Goal: Check status: Check status

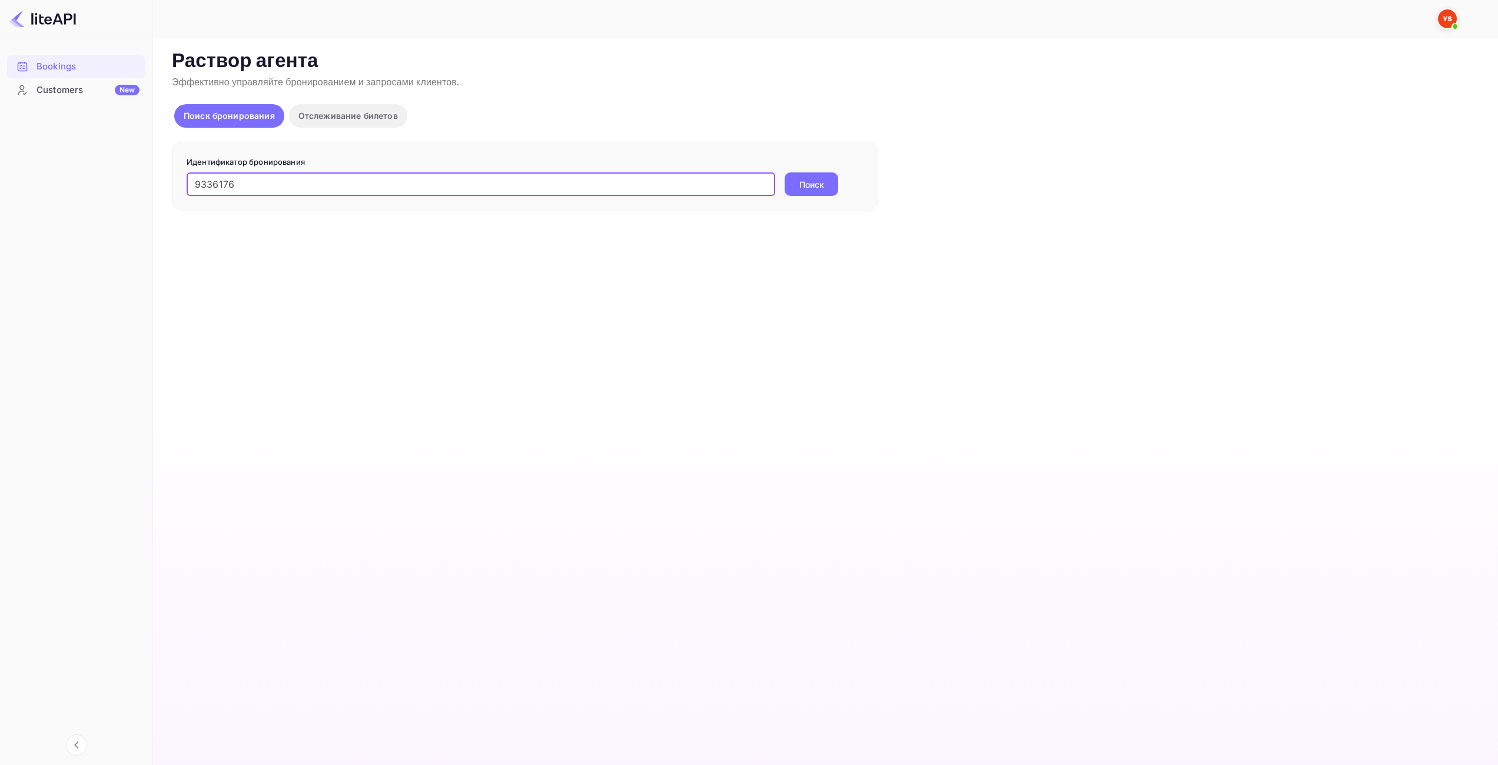
type input "9336176"
click at [817, 182] on ya-tr-span "Поиск" at bounding box center [811, 184] width 25 height 12
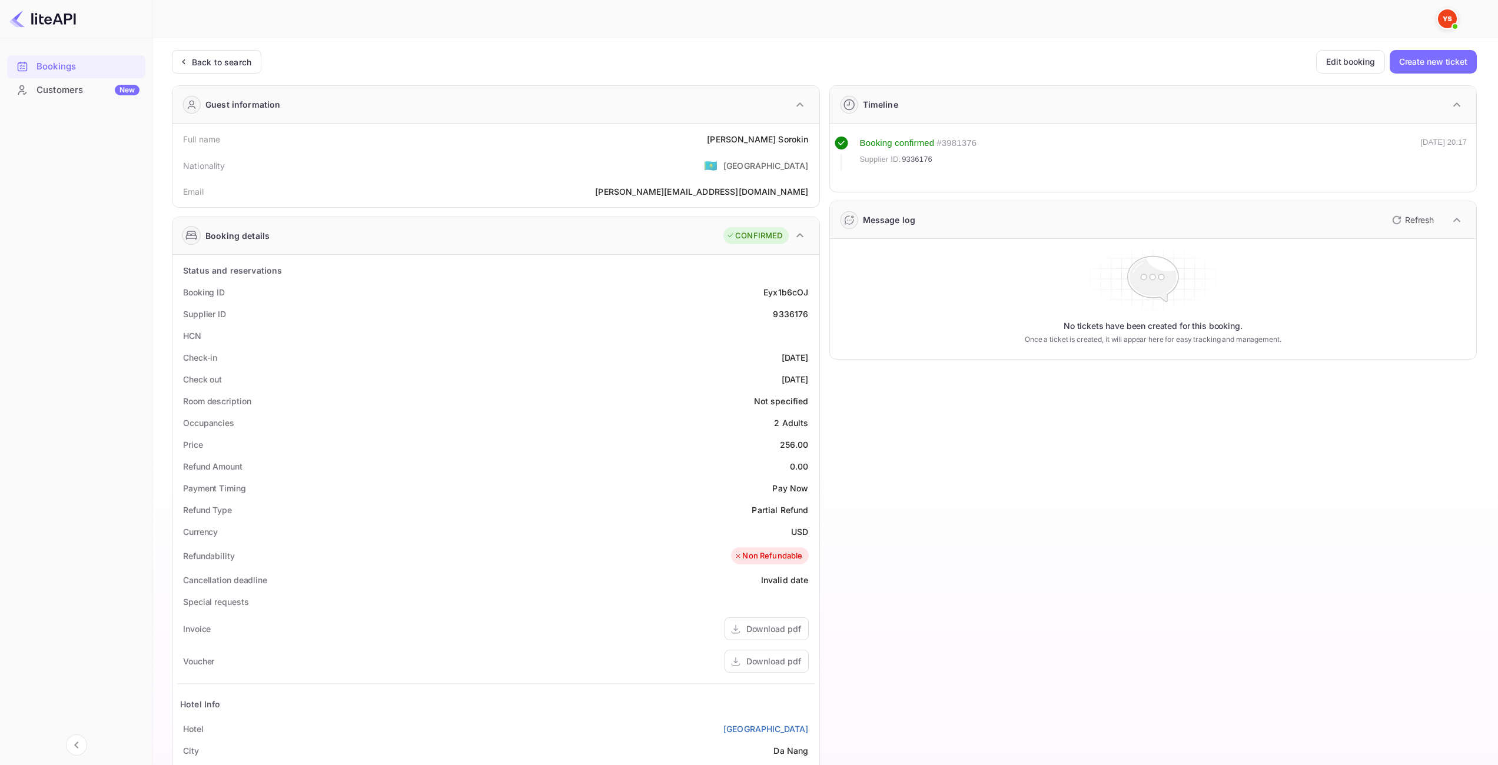
click at [789, 445] on div "256.00" at bounding box center [794, 445] width 29 height 12
copy div "256.00"
click at [786, 442] on div "256.00" at bounding box center [794, 445] width 29 height 12
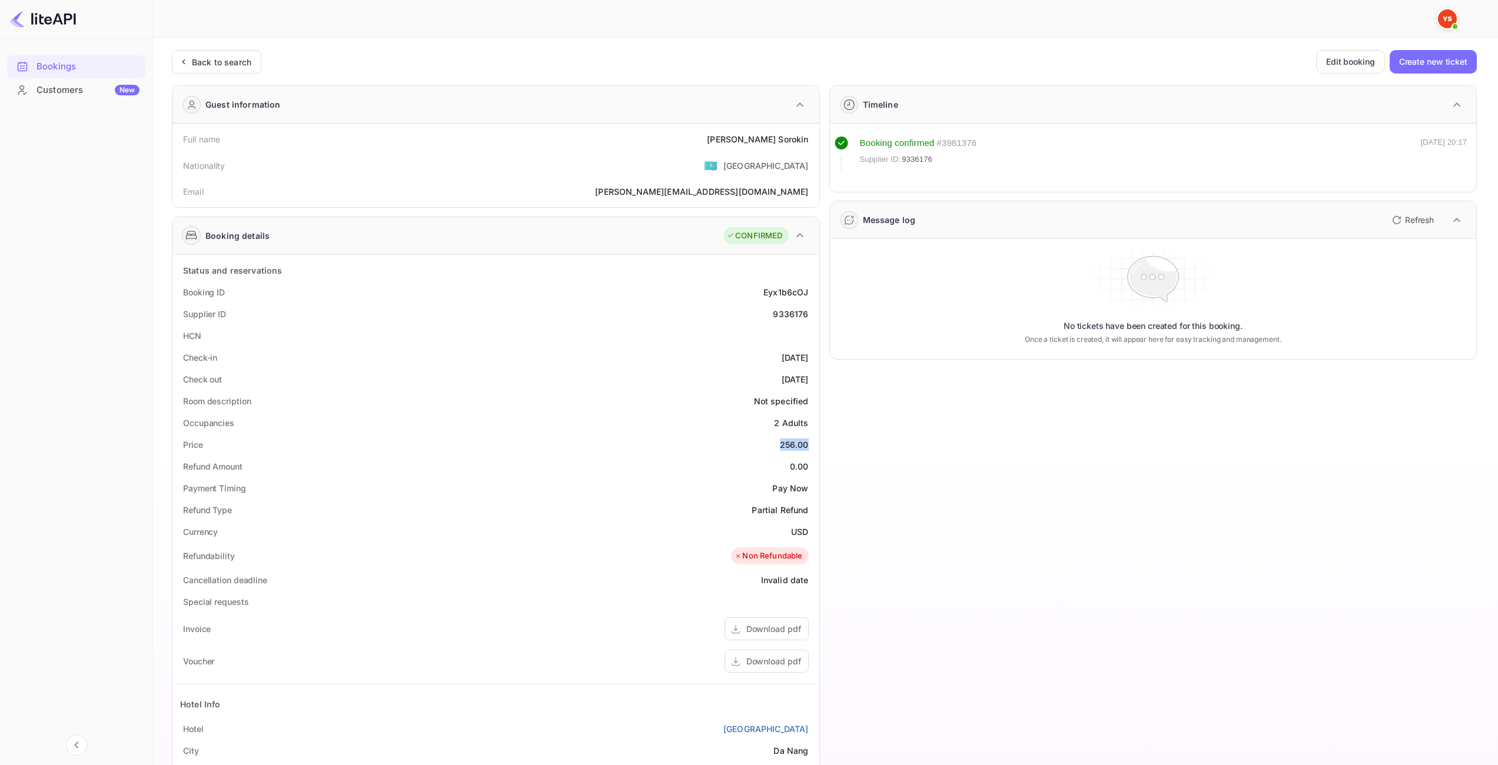
copy div "256.00"
click at [800, 532] on div "USD" at bounding box center [799, 532] width 17 height 12
copy div "USD"
